Goal: Browse casually: Explore the website without a specific task or goal

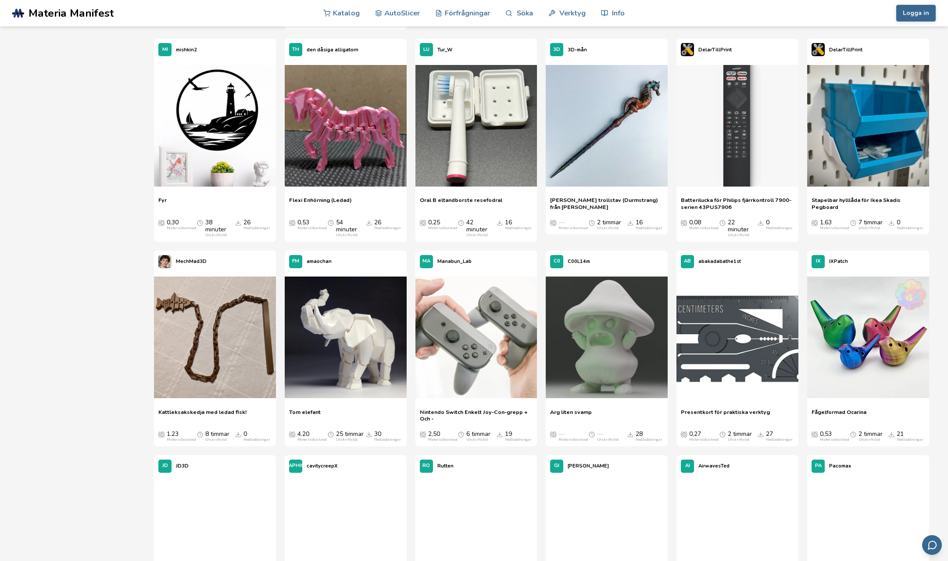
scroll to position [2632, 0]
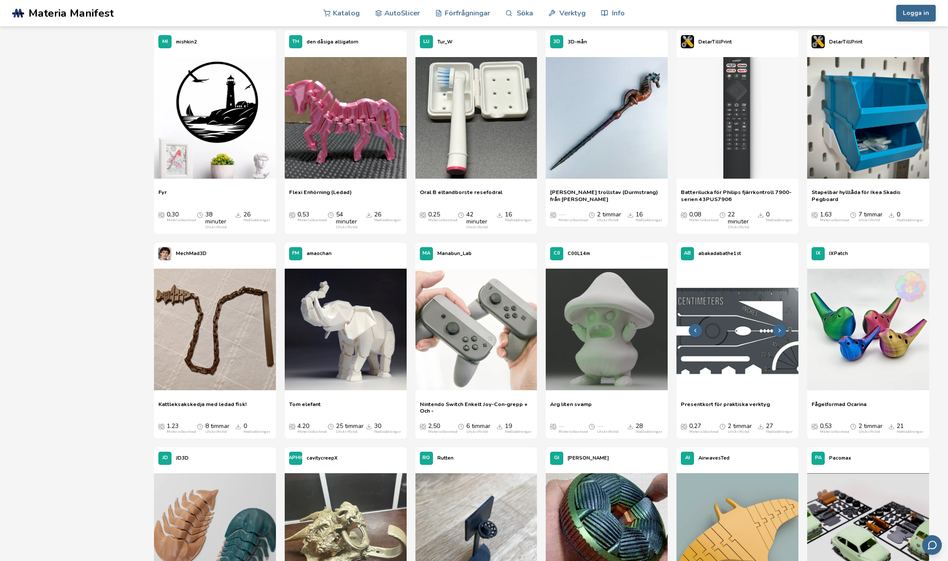
click at [729, 345] on img at bounding box center [737, 329] width 122 height 122
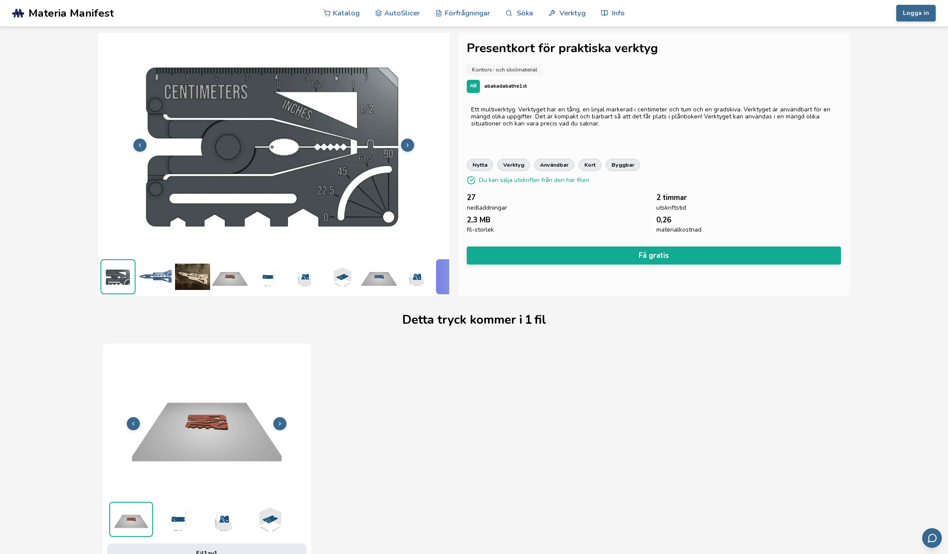
click at [261, 154] on img at bounding box center [273, 144] width 351 height 263
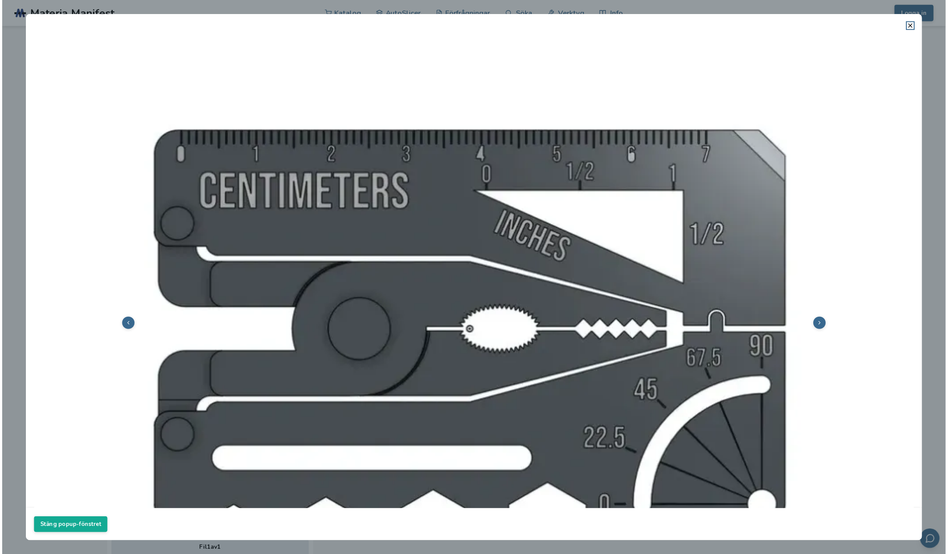
scroll to position [88, 0]
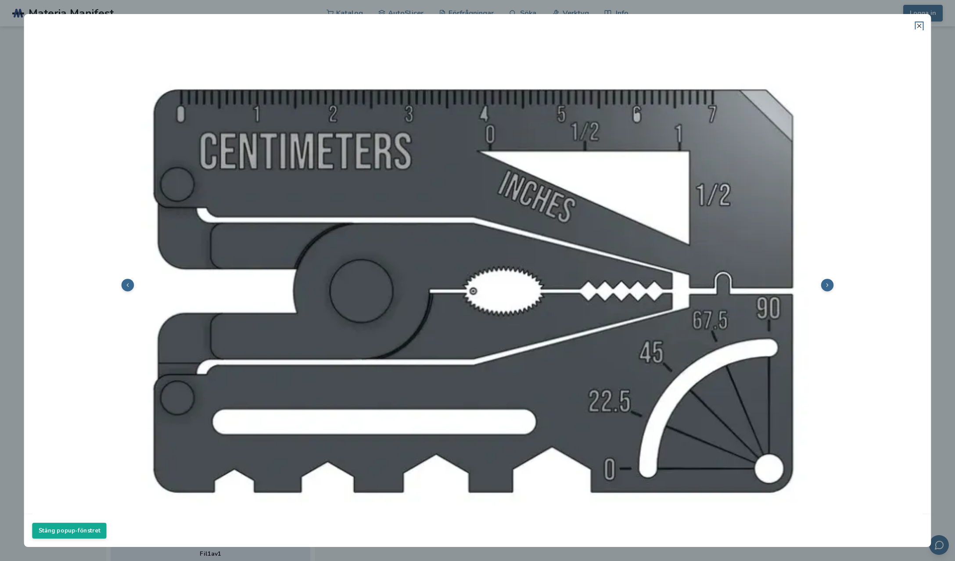
click at [918, 25] on icon at bounding box center [918, 25] width 7 height 7
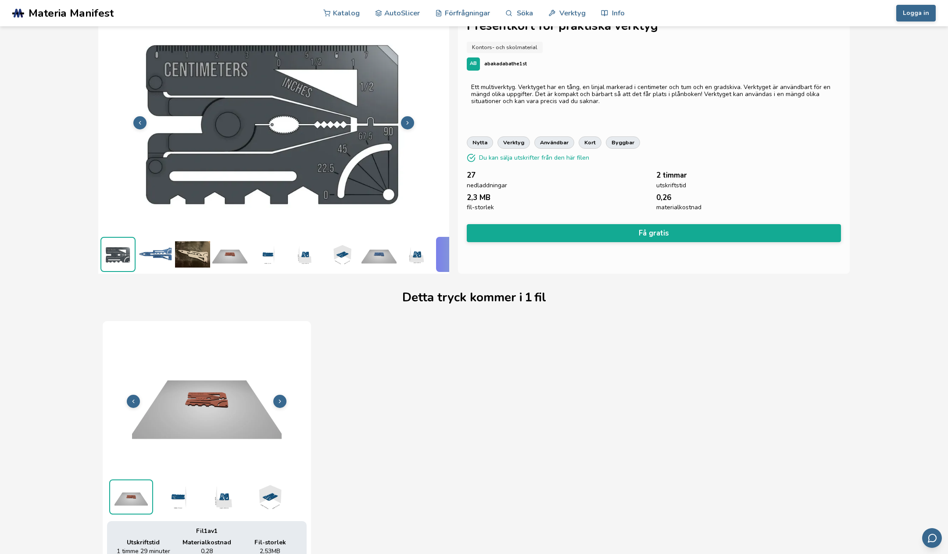
scroll to position [0, 0]
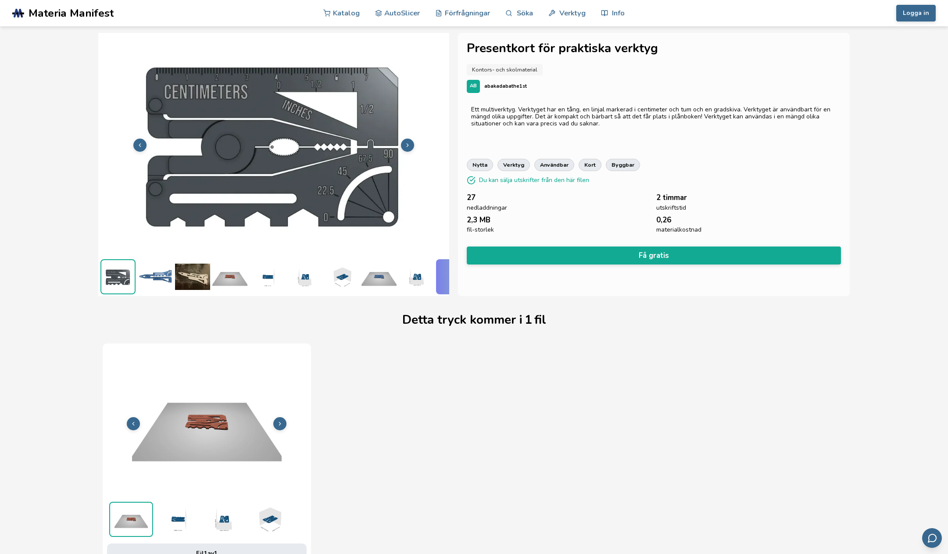
click at [341, 270] on img at bounding box center [341, 276] width 35 height 35
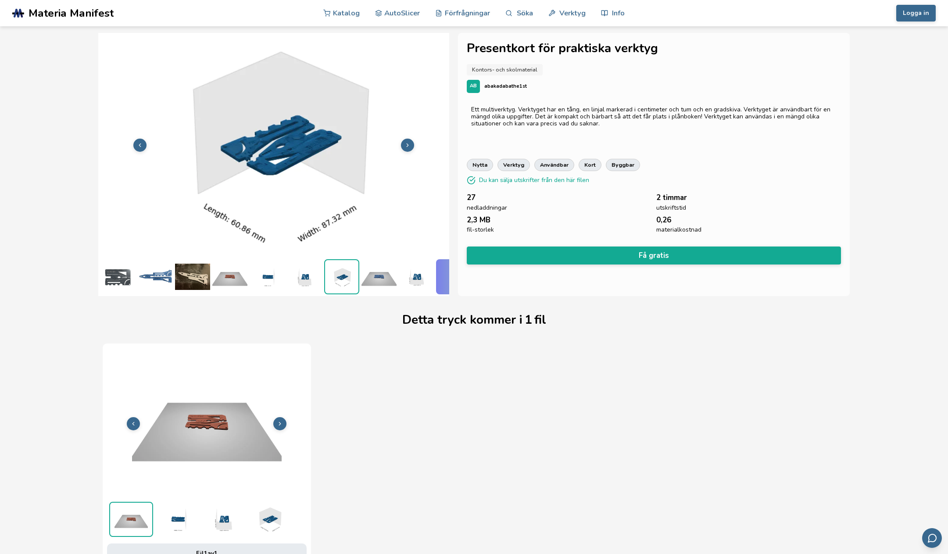
scroll to position [0, 68]
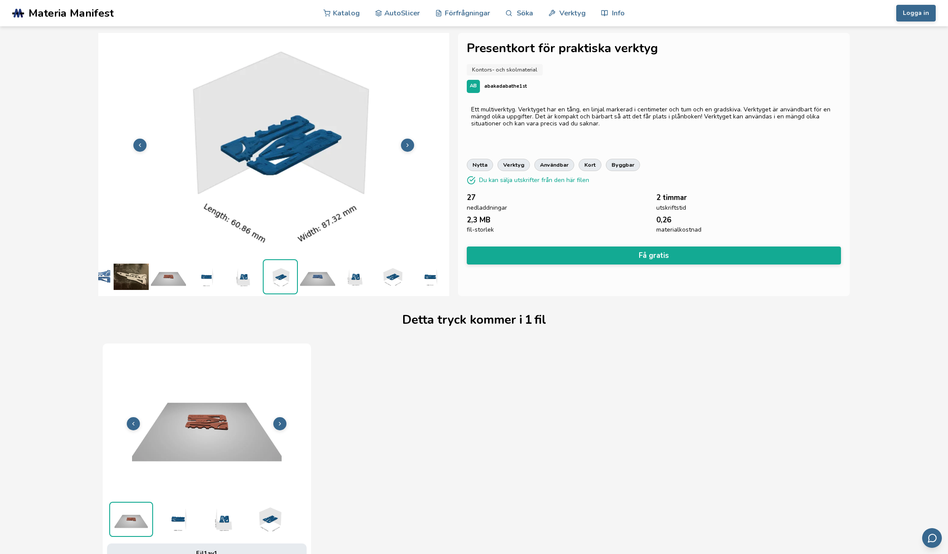
click at [351, 272] on img at bounding box center [354, 276] width 35 height 35
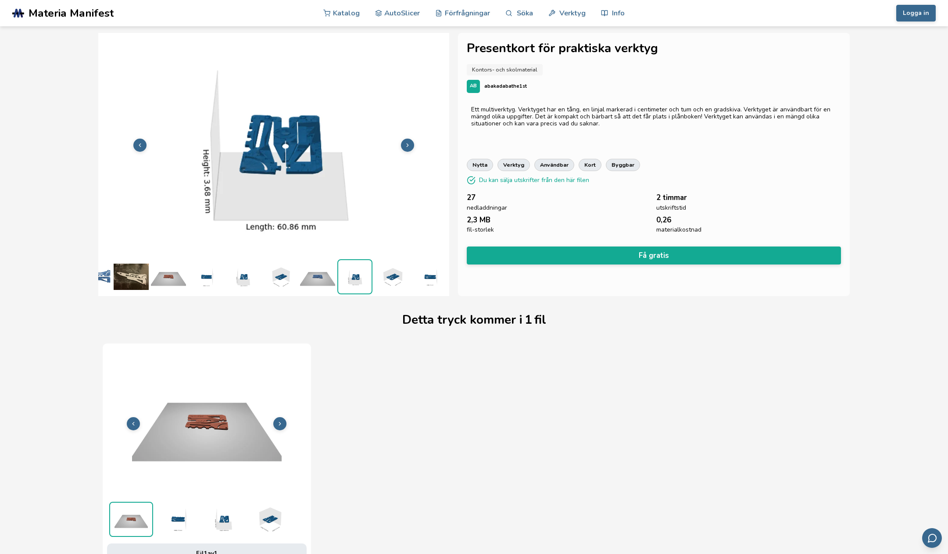
click at [386, 272] on img at bounding box center [392, 276] width 35 height 35
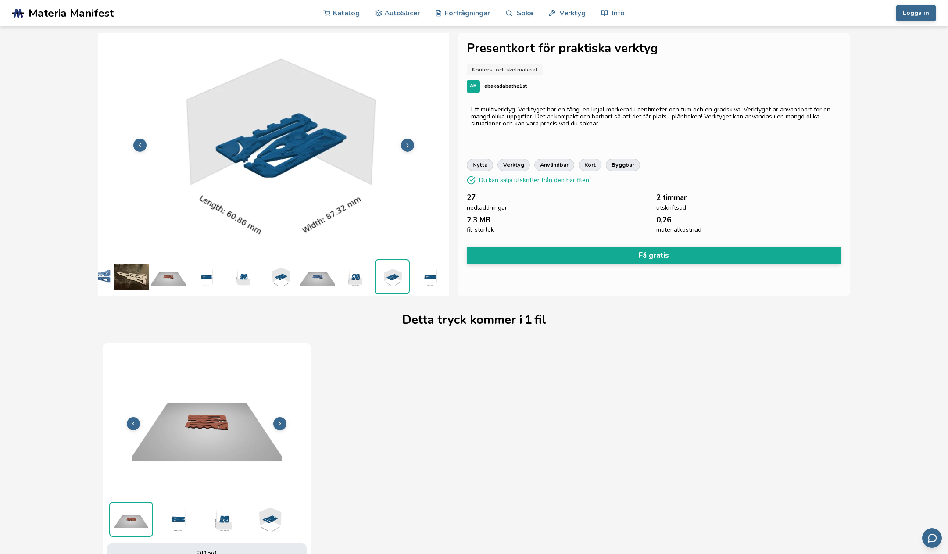
click at [420, 272] on img at bounding box center [429, 276] width 35 height 35
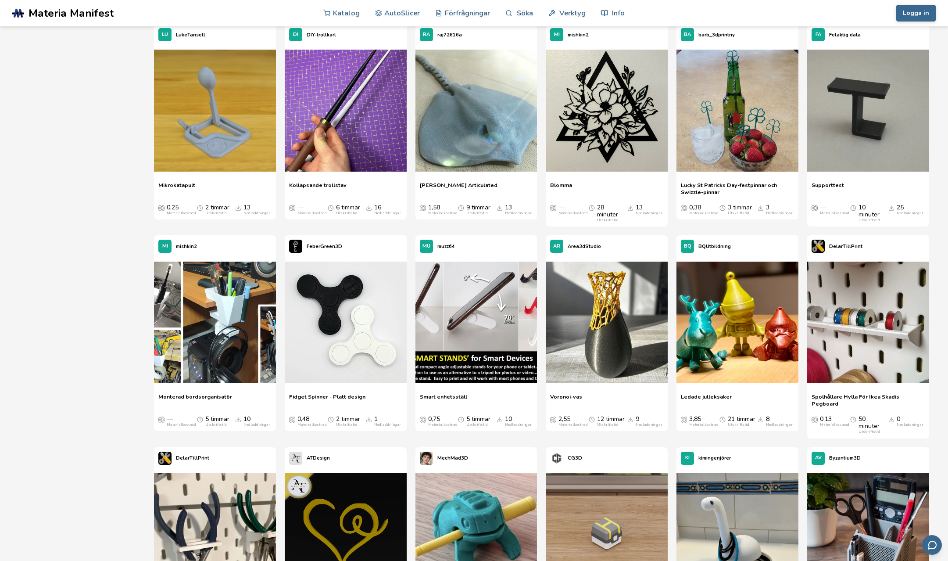
scroll to position [8378, 0]
